Goal: Task Accomplishment & Management: Use online tool/utility

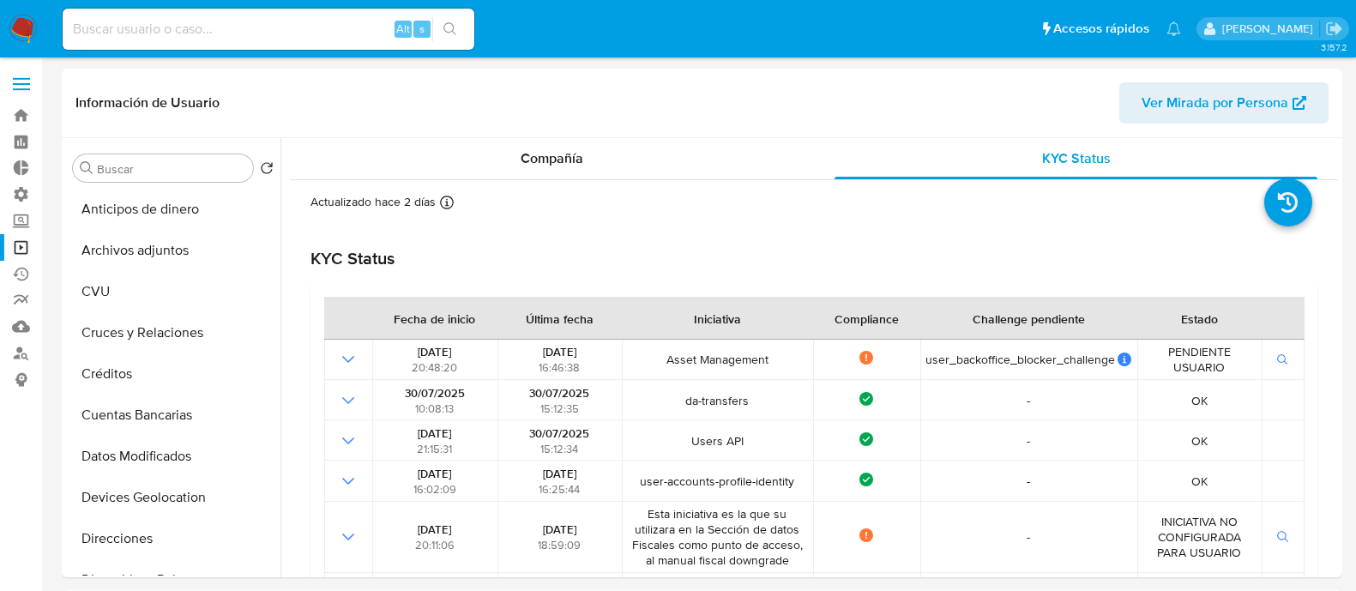
select select "10"
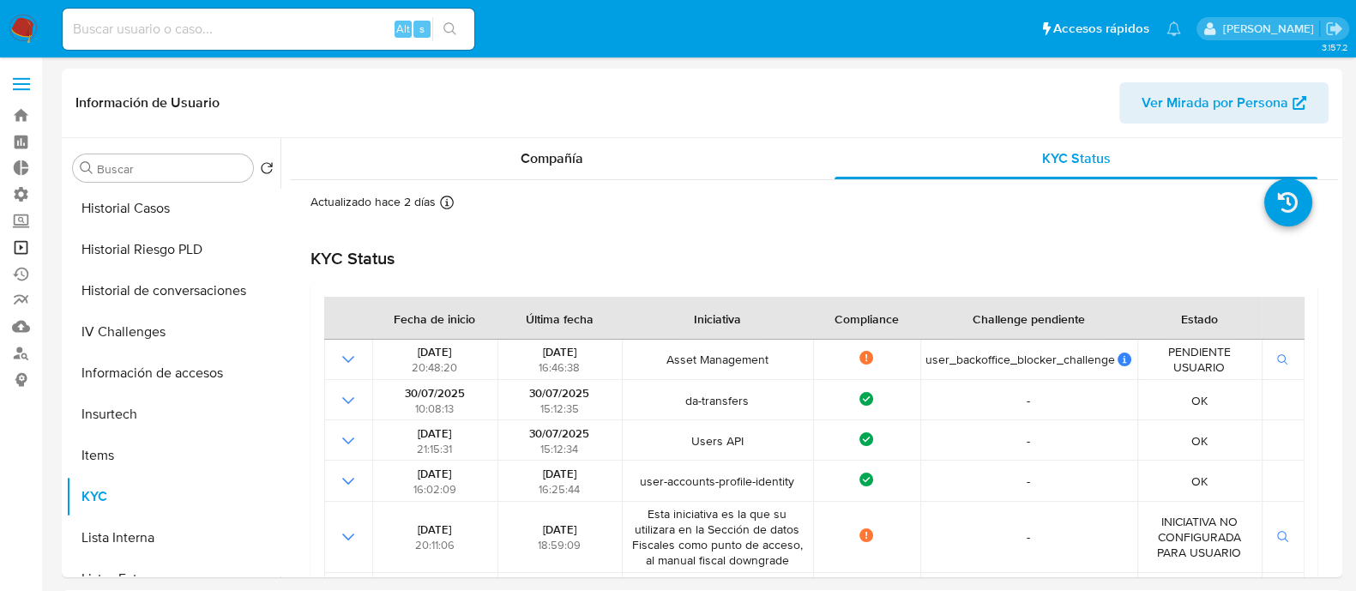
click at [26, 253] on link "Operaciones masivas" at bounding box center [102, 247] width 204 height 27
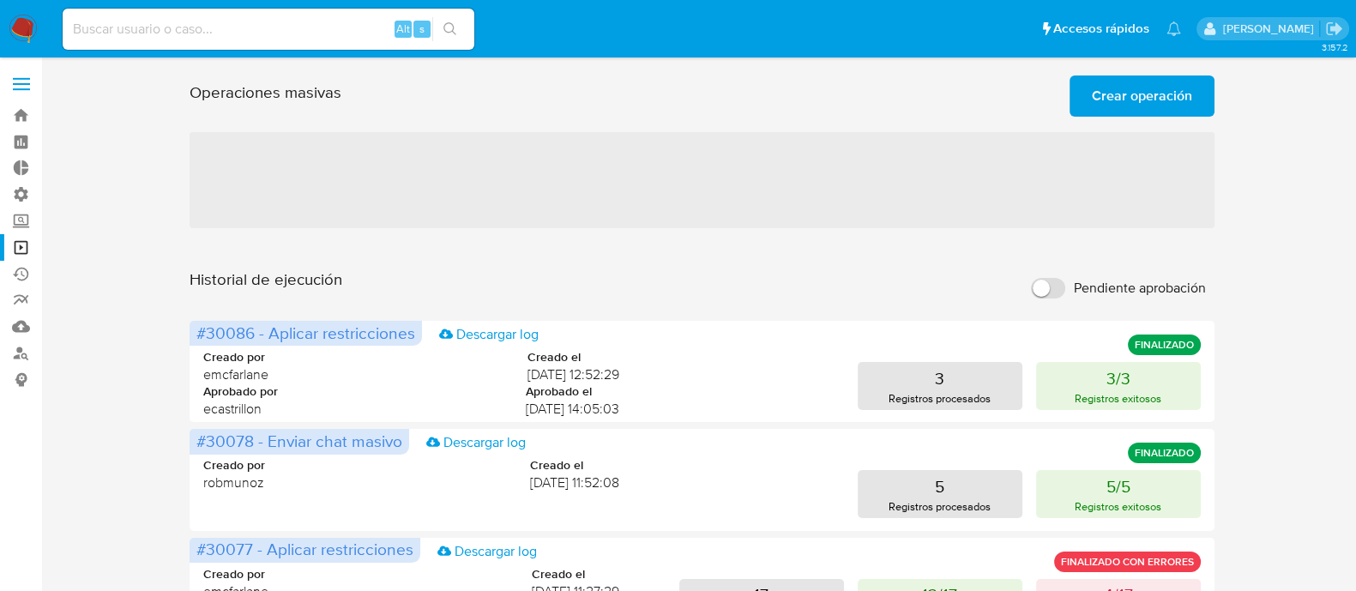
click at [1149, 104] on span "Crear operación" at bounding box center [1142, 96] width 100 height 38
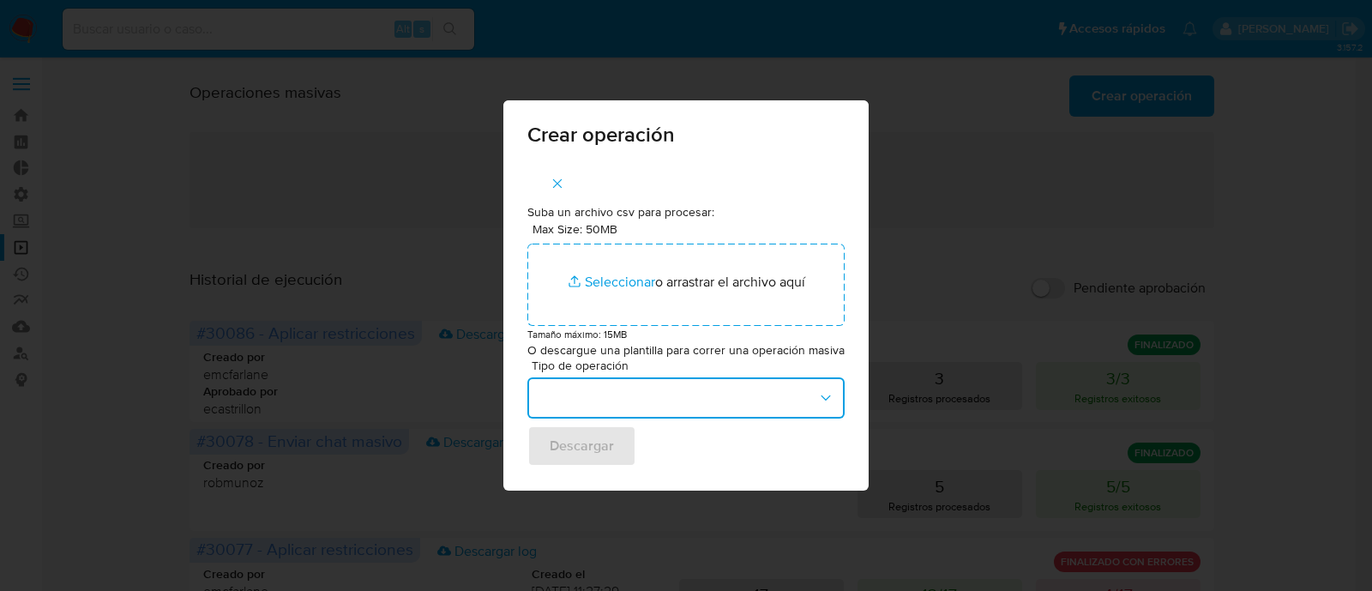
click at [600, 398] on button "button" at bounding box center [685, 397] width 317 height 41
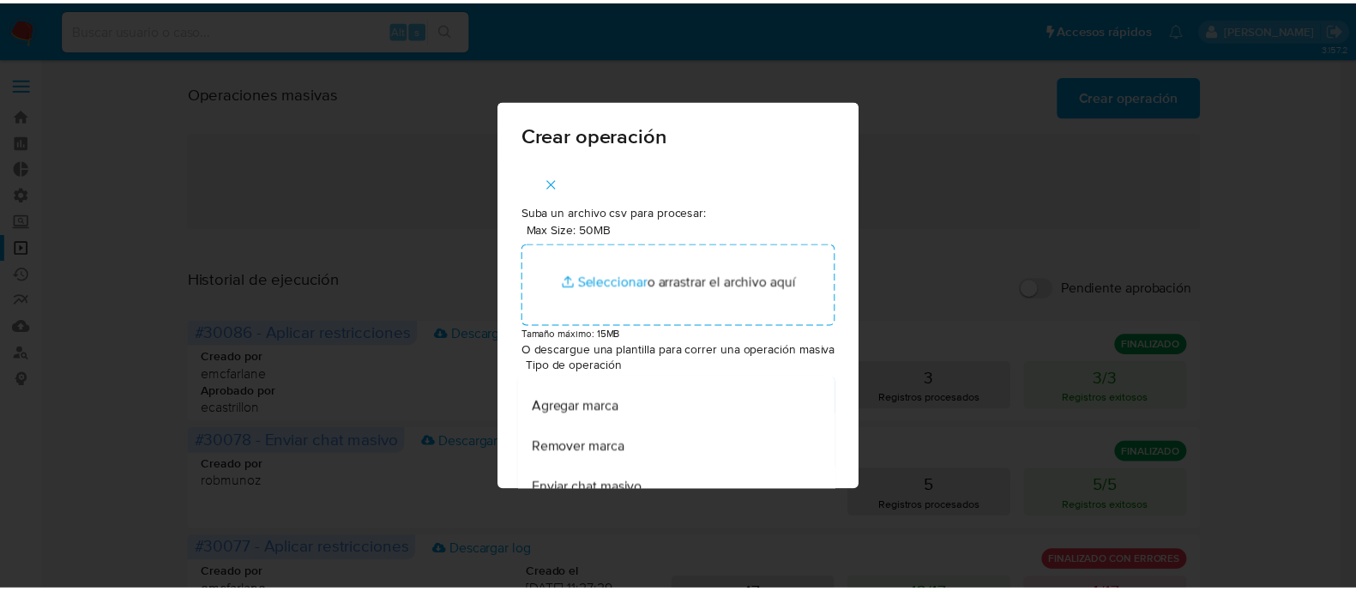
scroll to position [756, 0]
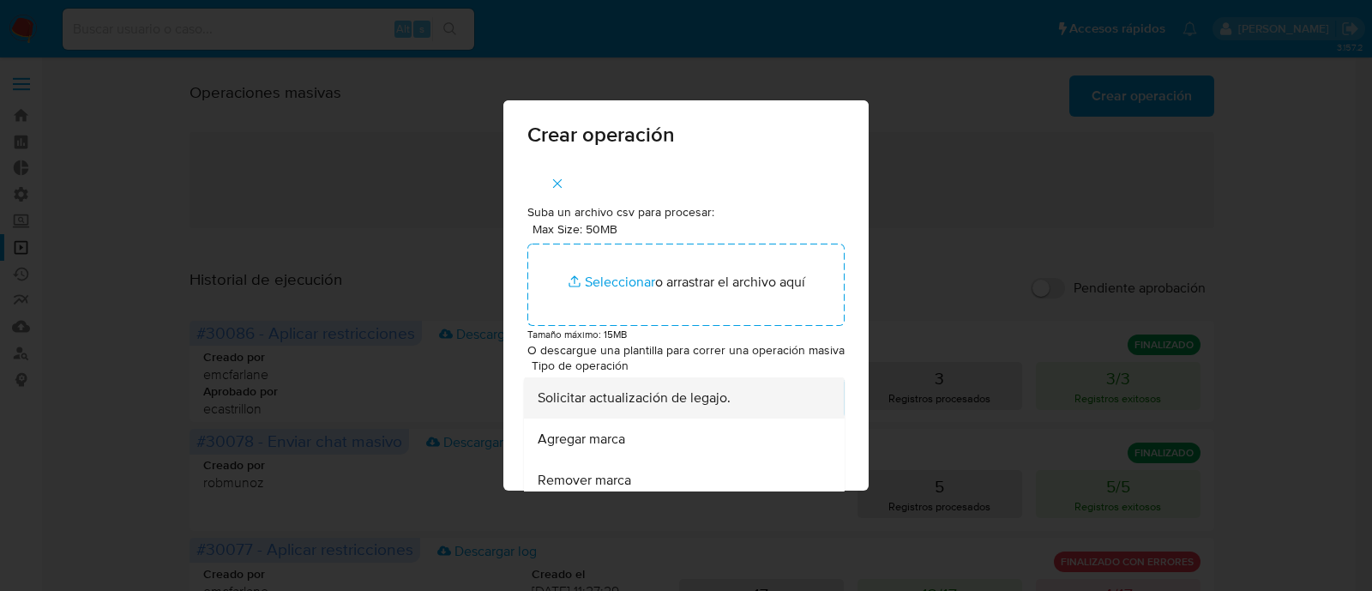
click at [724, 418] on div "Solicitar actualización de legajo." at bounding box center [679, 397] width 283 height 41
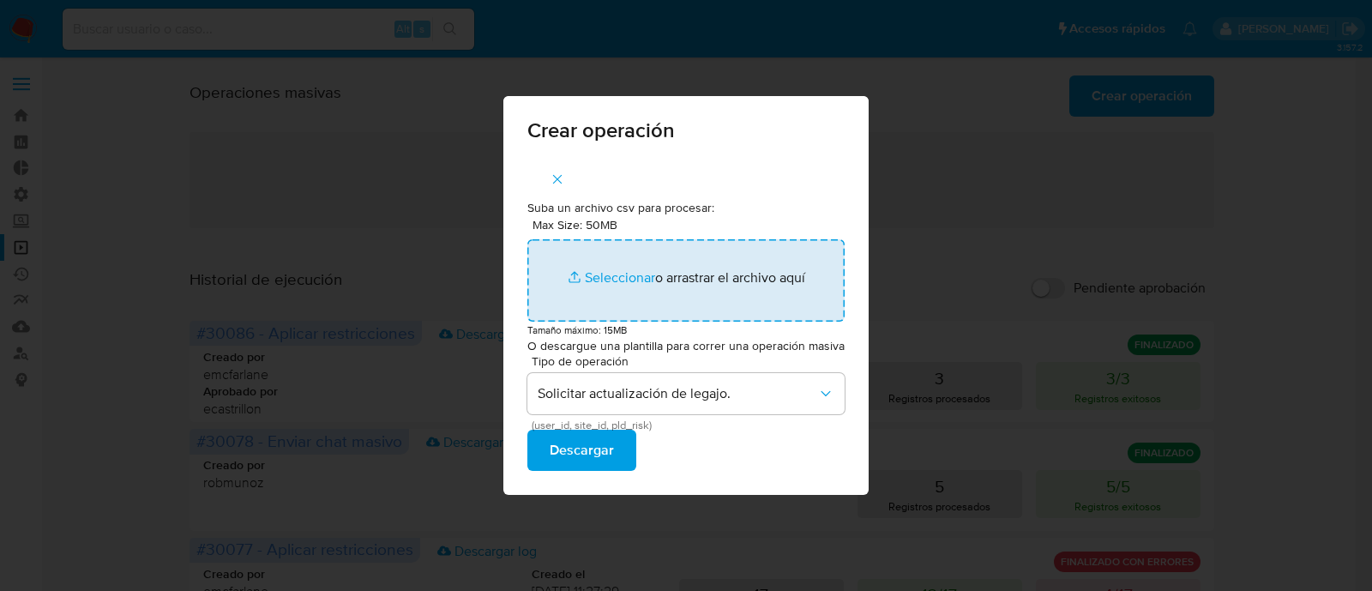
click at [626, 278] on input "Max Size: 50MB Seleccionar archivos" at bounding box center [685, 280] width 317 height 82
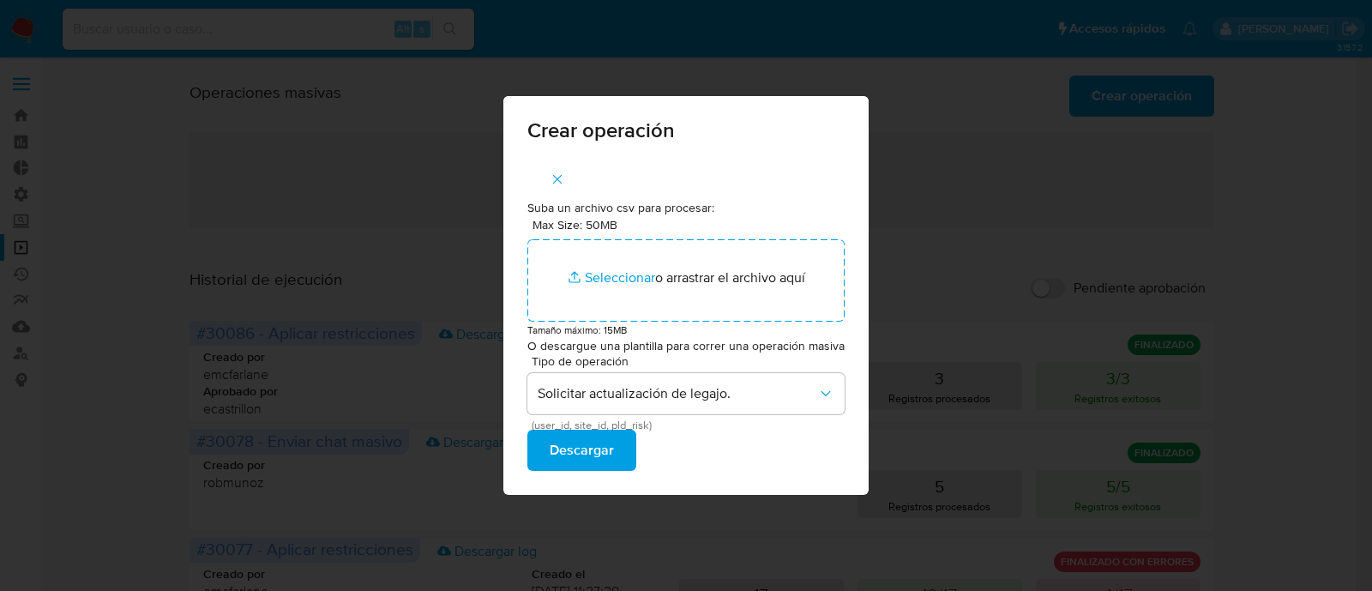
drag, startPoint x: 602, startPoint y: 453, endPoint x: 596, endPoint y: 460, distance: 9.1
click at [602, 455] on span "Descargar" at bounding box center [582, 450] width 64 height 38
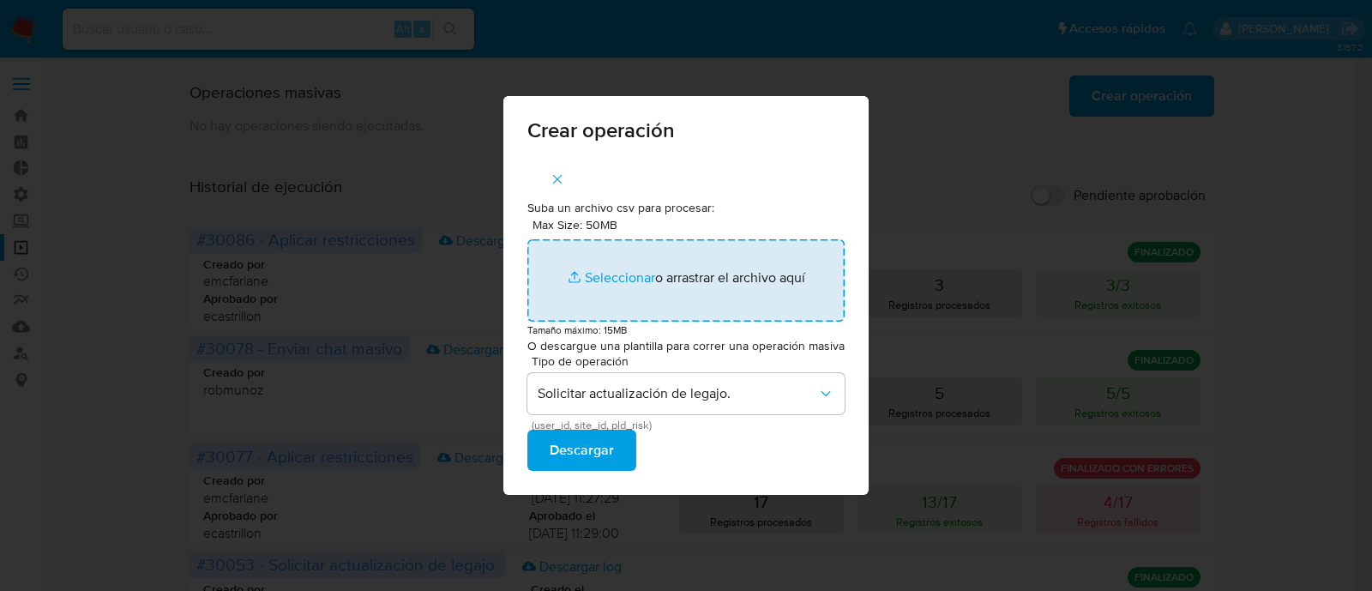
click at [626, 276] on input "Max Size: 50MB Seleccionar archivos" at bounding box center [685, 280] width 317 height 82
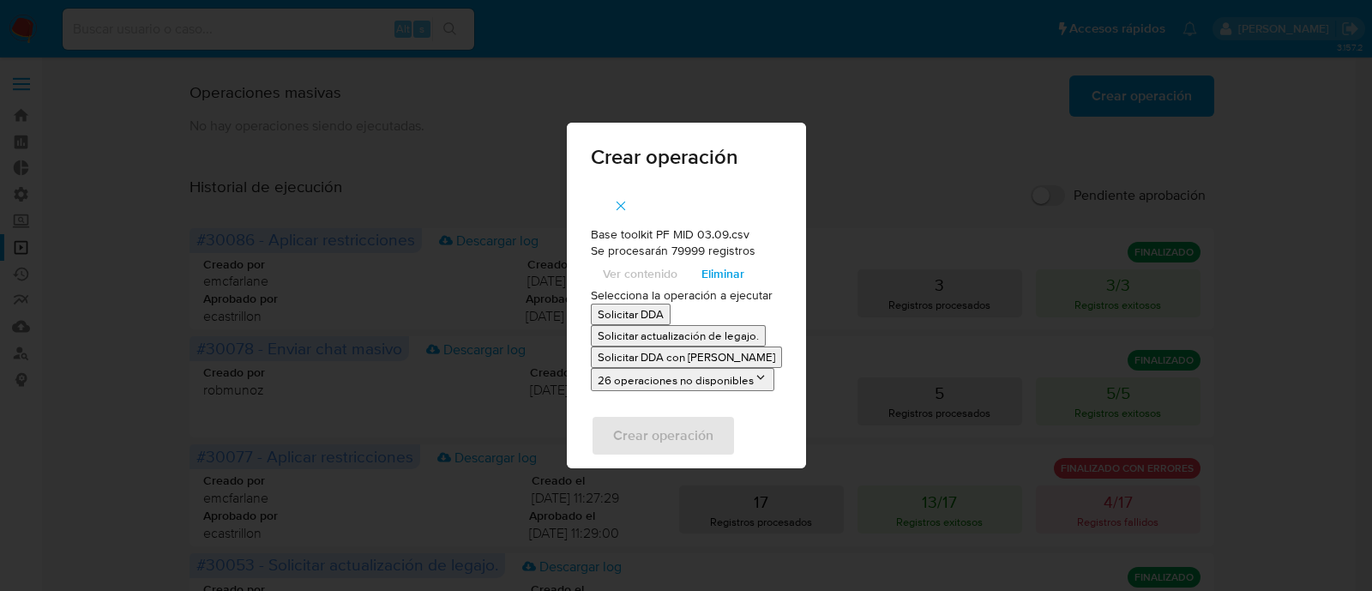
click at [725, 336] on p "Solicitar actualización de legajo." at bounding box center [678, 336] width 161 height 16
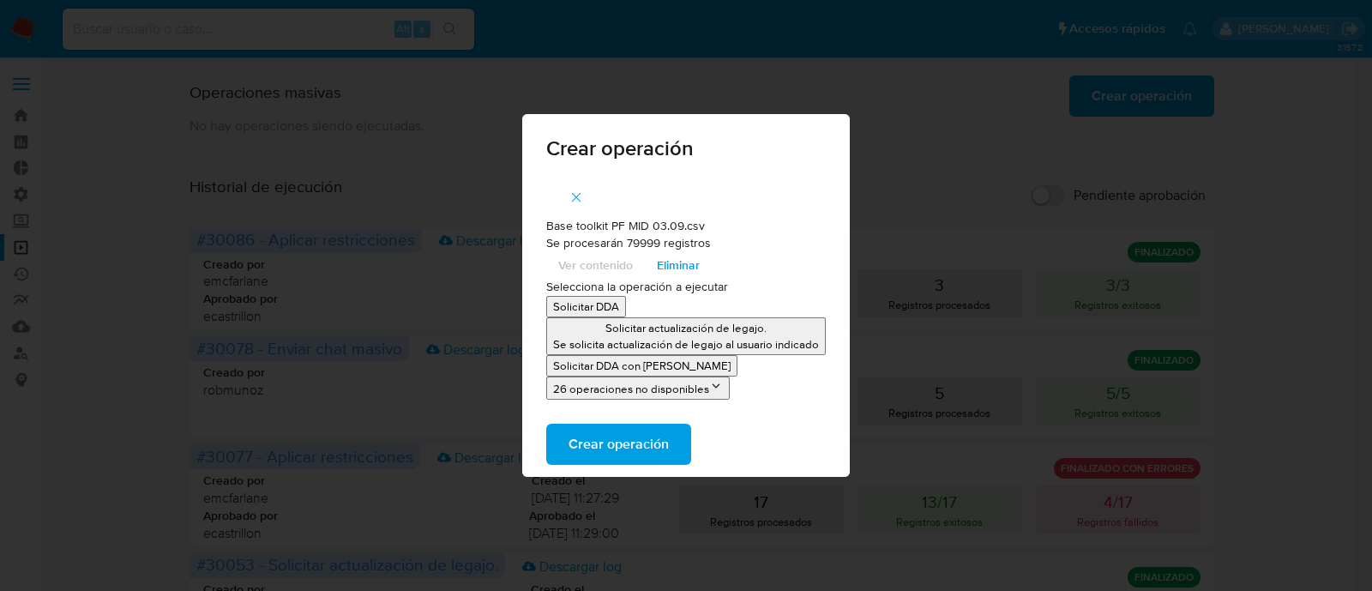
click at [641, 445] on span "Crear operación" at bounding box center [619, 444] width 100 height 38
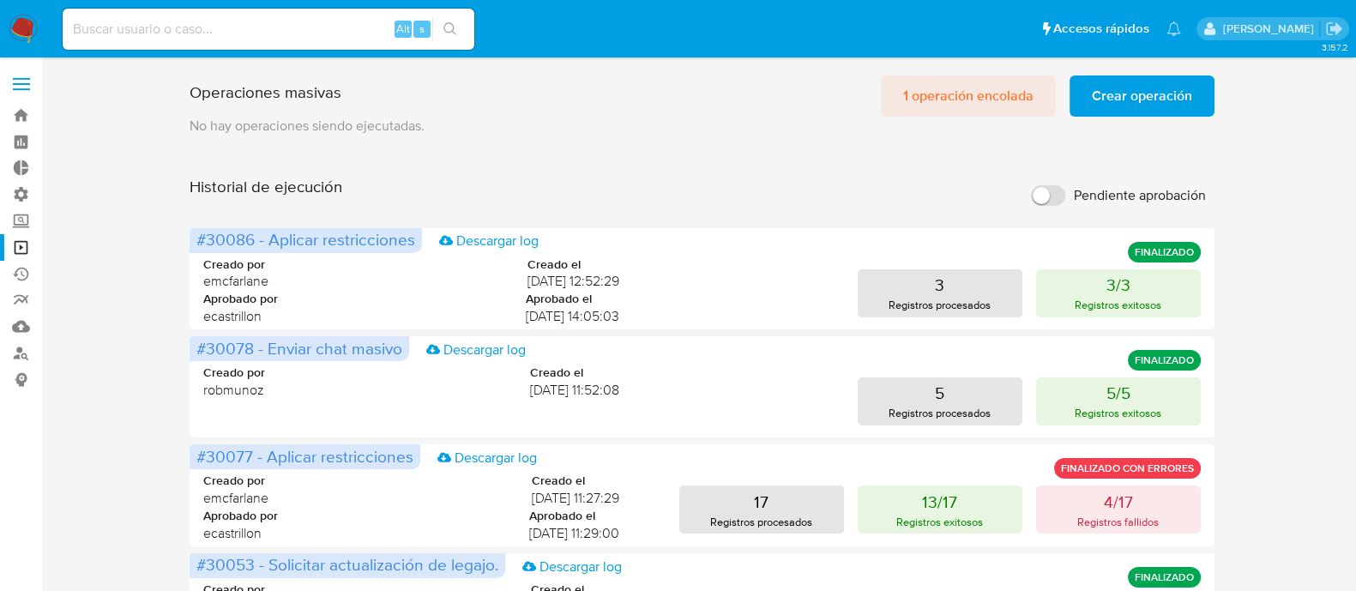
click at [949, 105] on span "1 operación encolada" at bounding box center [968, 96] width 130 height 38
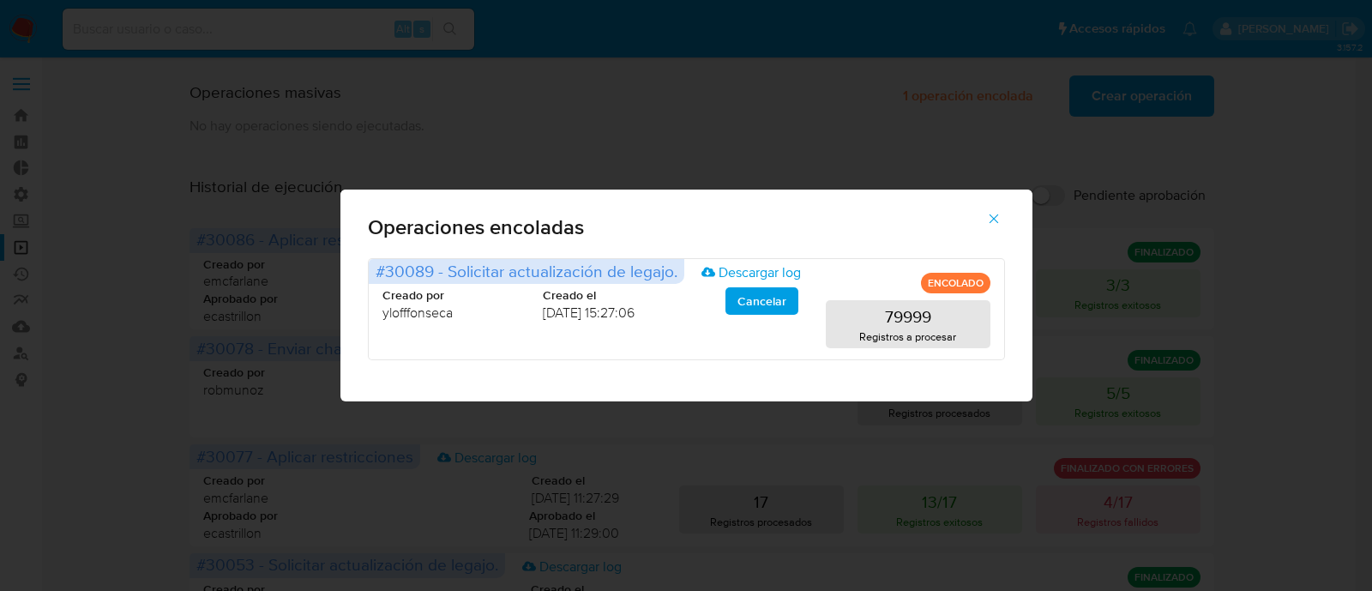
click at [994, 223] on icon "button" at bounding box center [993, 218] width 15 height 15
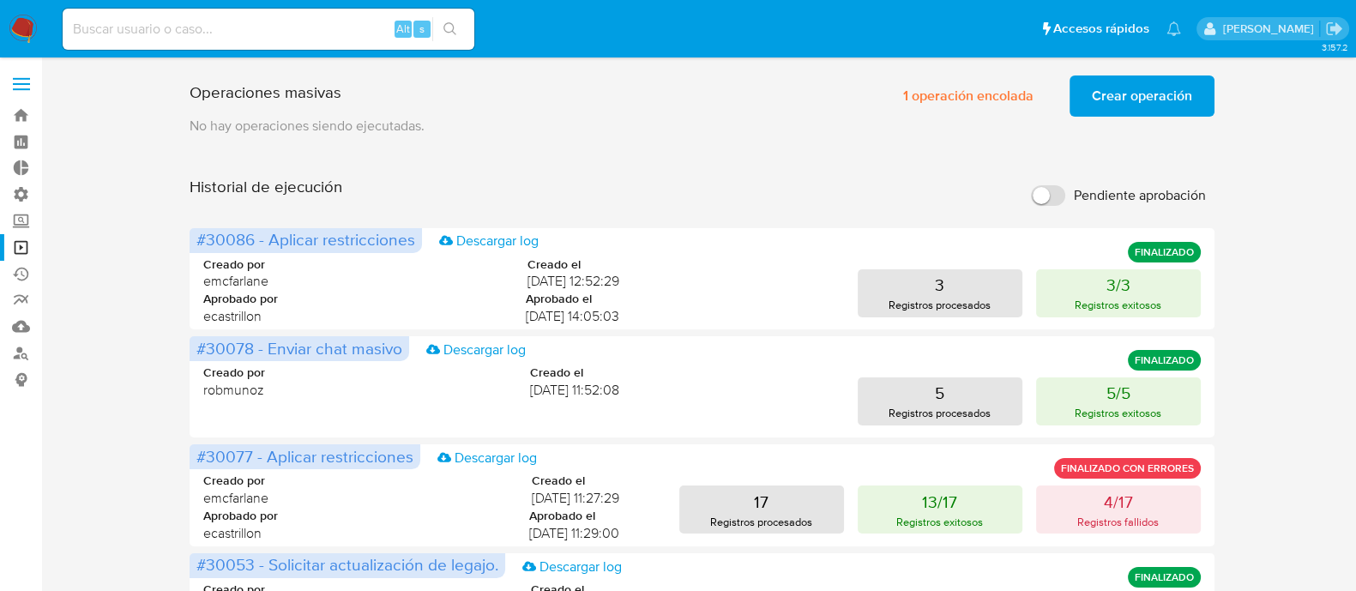
click at [595, 102] on div "Operaciones masivas 1 operación encolada Crear operación Sólo puede haber hasta…" at bounding box center [702, 93] width 1024 height 48
click at [864, 78] on div "Operaciones masivas 1 operación encolada Crear operación Sólo puede haber hasta…" at bounding box center [702, 93] width 1024 height 48
click at [959, 89] on span "1 operación encolada" at bounding box center [968, 96] width 130 height 38
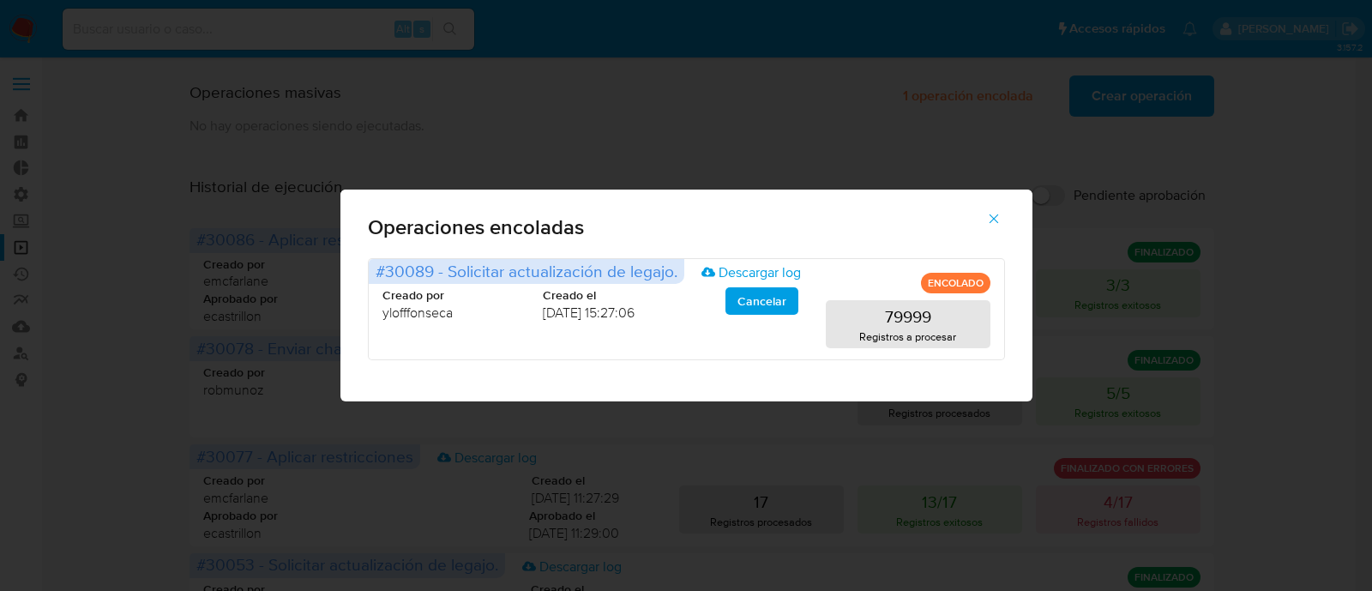
click at [987, 212] on icon "button" at bounding box center [993, 218] width 15 height 15
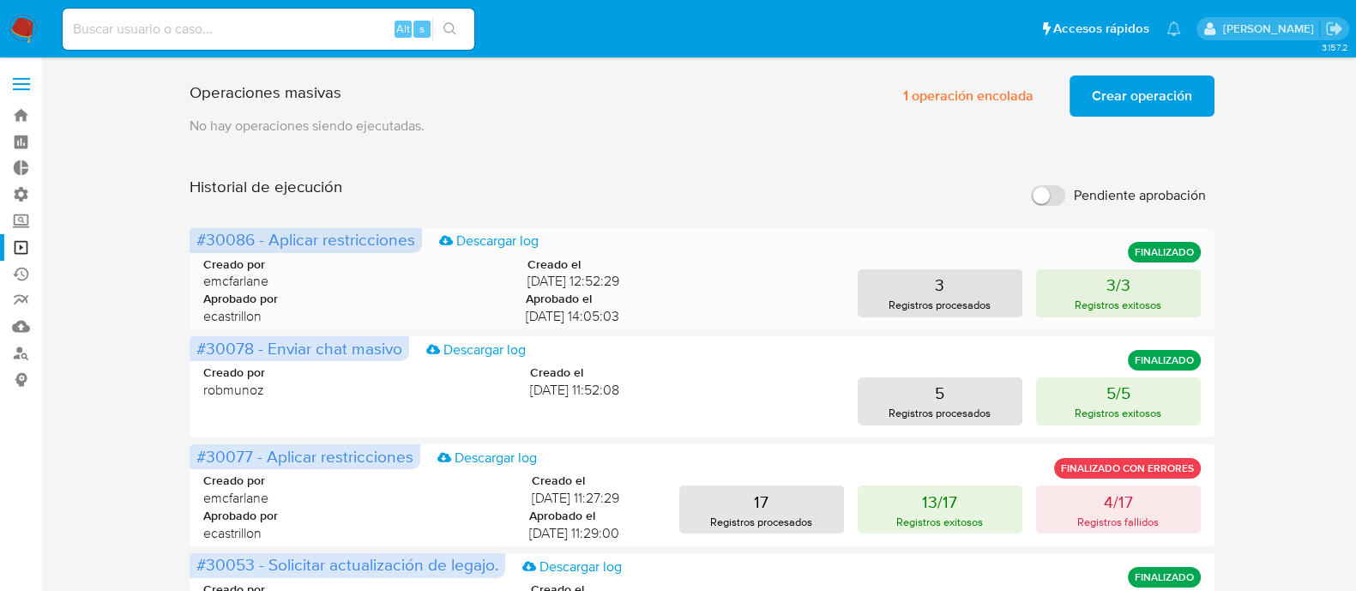
click at [916, 233] on div "#30086 - Aplicar restricciones Descargar log FINALIZADO Creado por emcfarlane C…" at bounding box center [702, 278] width 1024 height 101
drag, startPoint x: 978, startPoint y: 89, endPoint x: 978, endPoint y: 101, distance: 12.0
click at [978, 101] on span "1 operación encolada" at bounding box center [968, 96] width 130 height 38
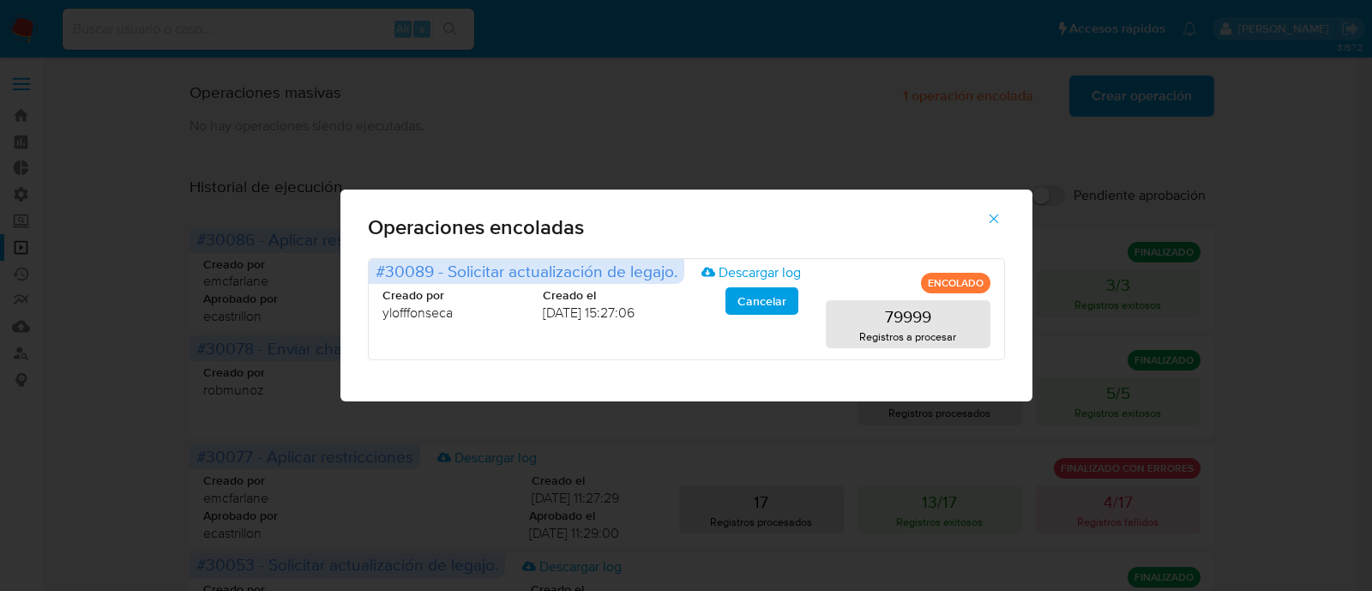
click at [991, 225] on icon "button" at bounding box center [993, 218] width 15 height 15
